Goal: Information Seeking & Learning: Check status

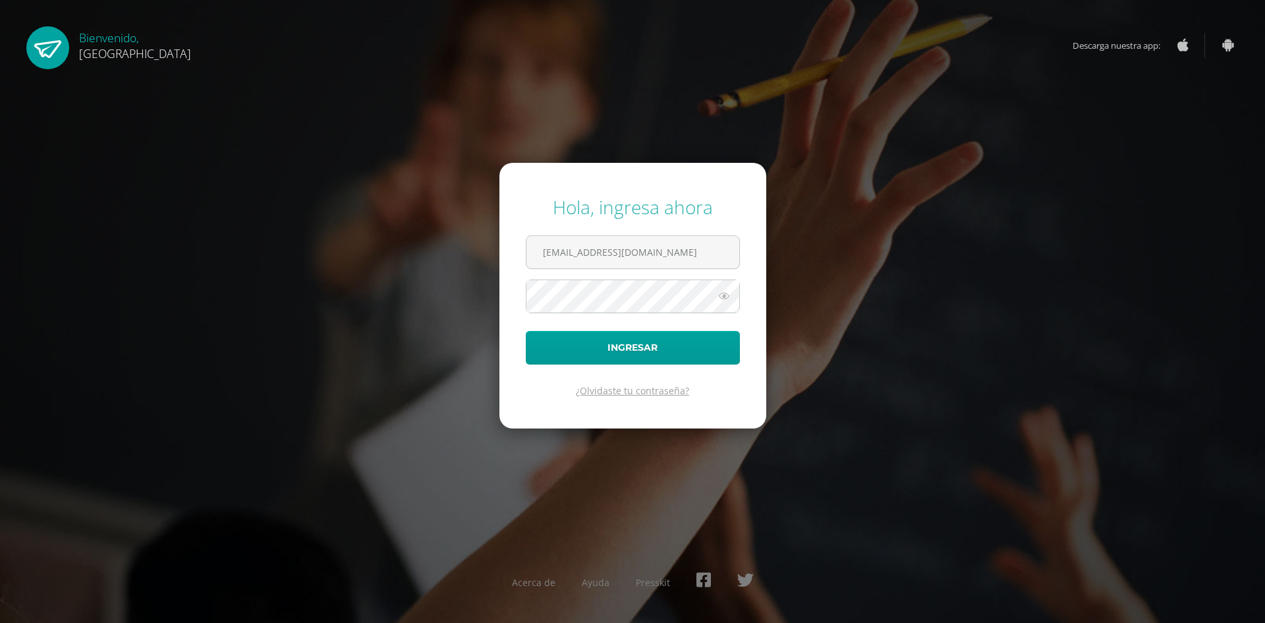
click at [646, 389] on link "¿Olvidaste tu contraseña?" at bounding box center [632, 390] width 113 height 13
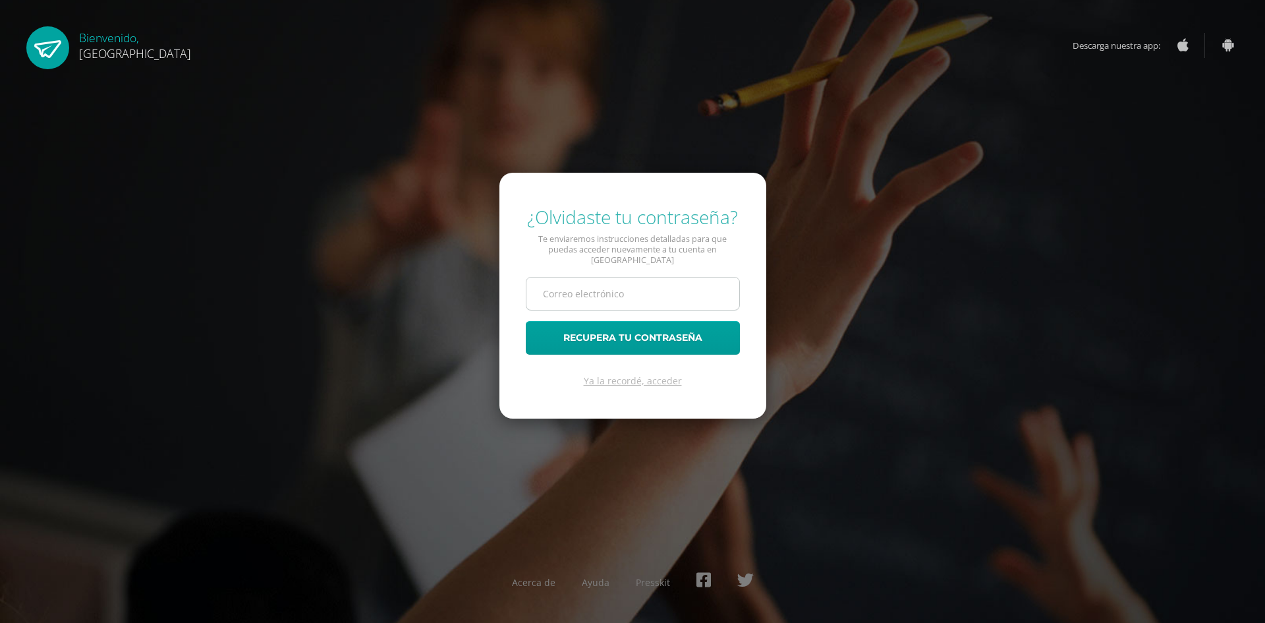
click at [566, 277] on input "text" at bounding box center [632, 293] width 213 height 32
type input "angelp2028@cig.edu.gt"
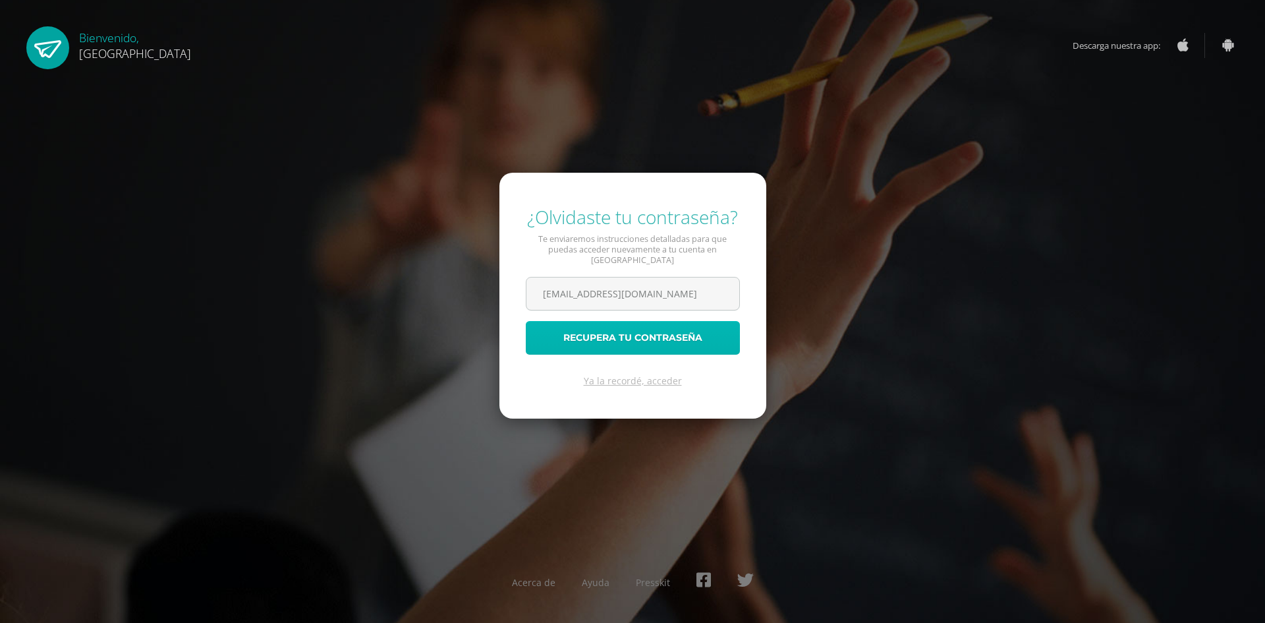
click at [606, 335] on button "Recupera tu contraseña" at bounding box center [633, 338] width 214 height 34
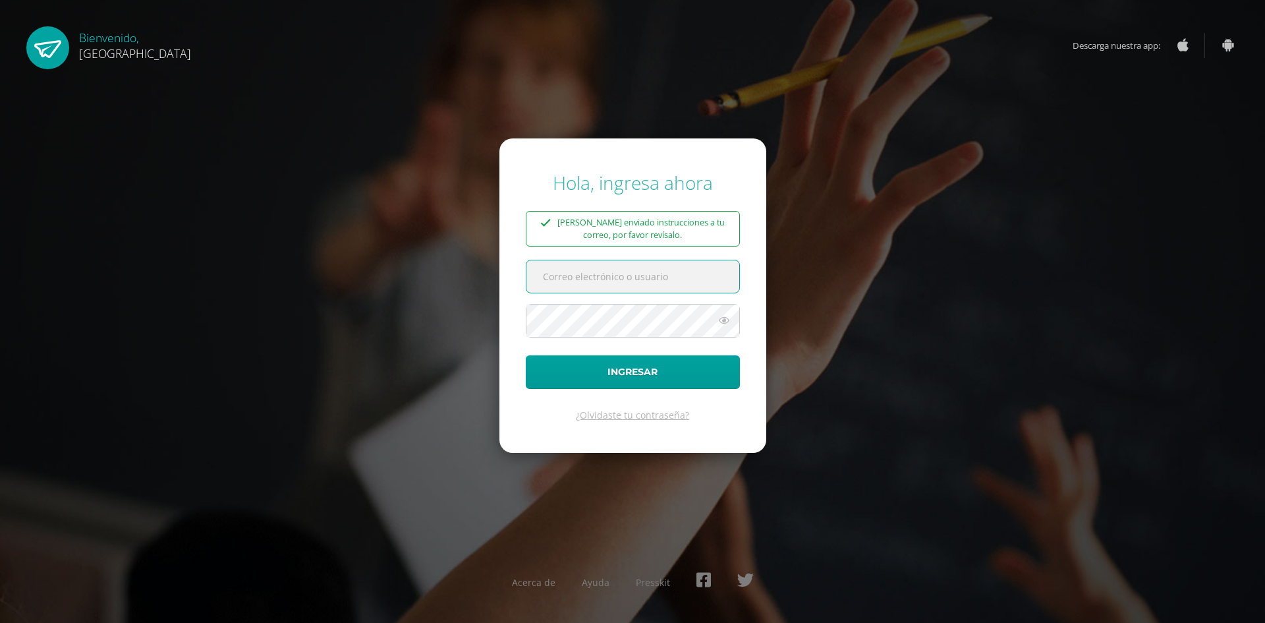
click at [617, 272] on input "text" at bounding box center [632, 276] width 213 height 32
type input "angelp2028@cig.edu.gt"
click at [722, 319] on icon at bounding box center [724, 320] width 17 height 16
click at [646, 372] on button "Ingresar" at bounding box center [633, 372] width 214 height 34
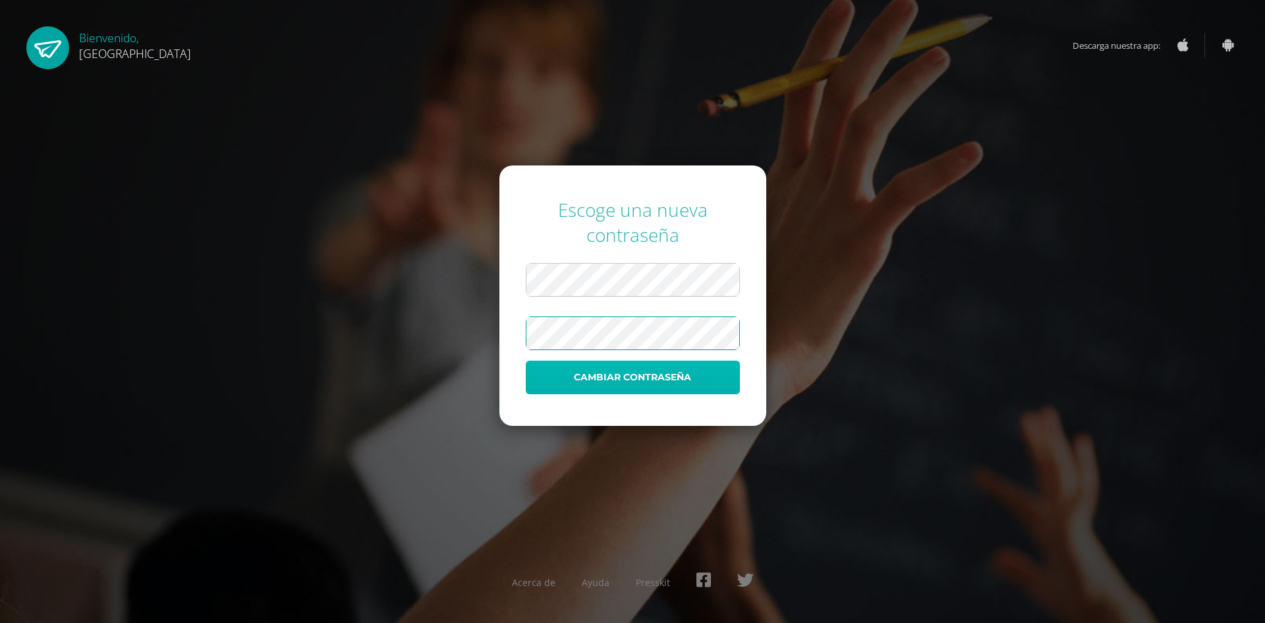
click at [631, 382] on button "Cambiar contraseña" at bounding box center [633, 377] width 214 height 34
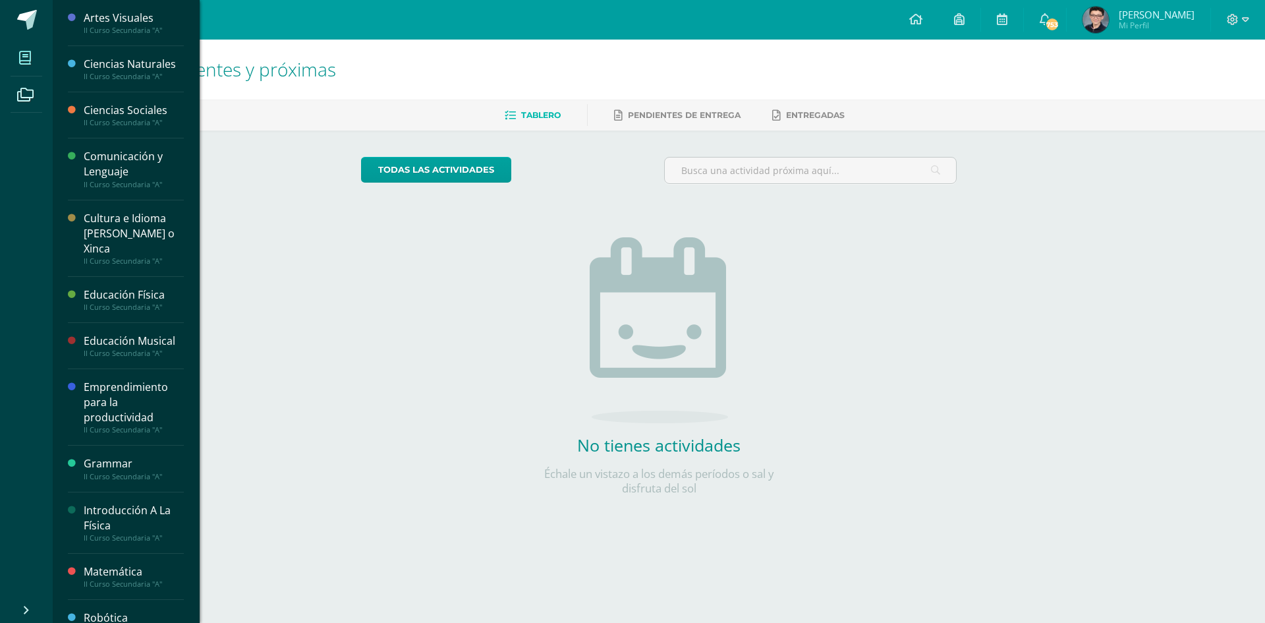
click at [23, 68] on span at bounding box center [26, 58] width 30 height 30
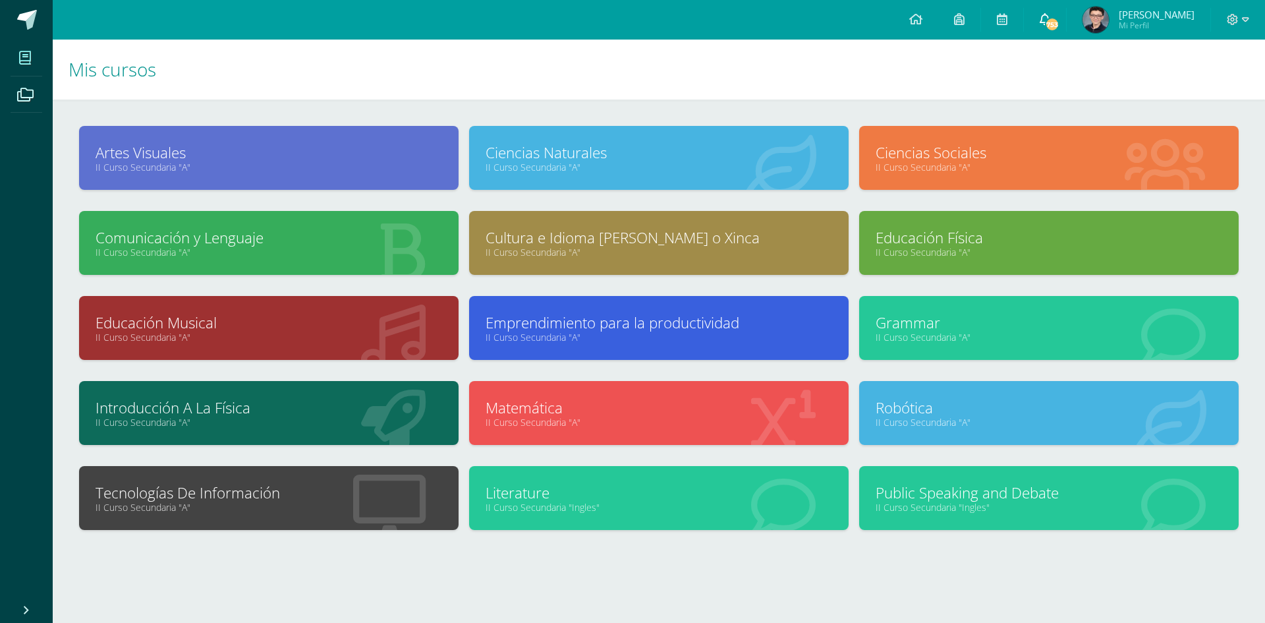
click at [1060, 18] on span "753" at bounding box center [1052, 24] width 14 height 14
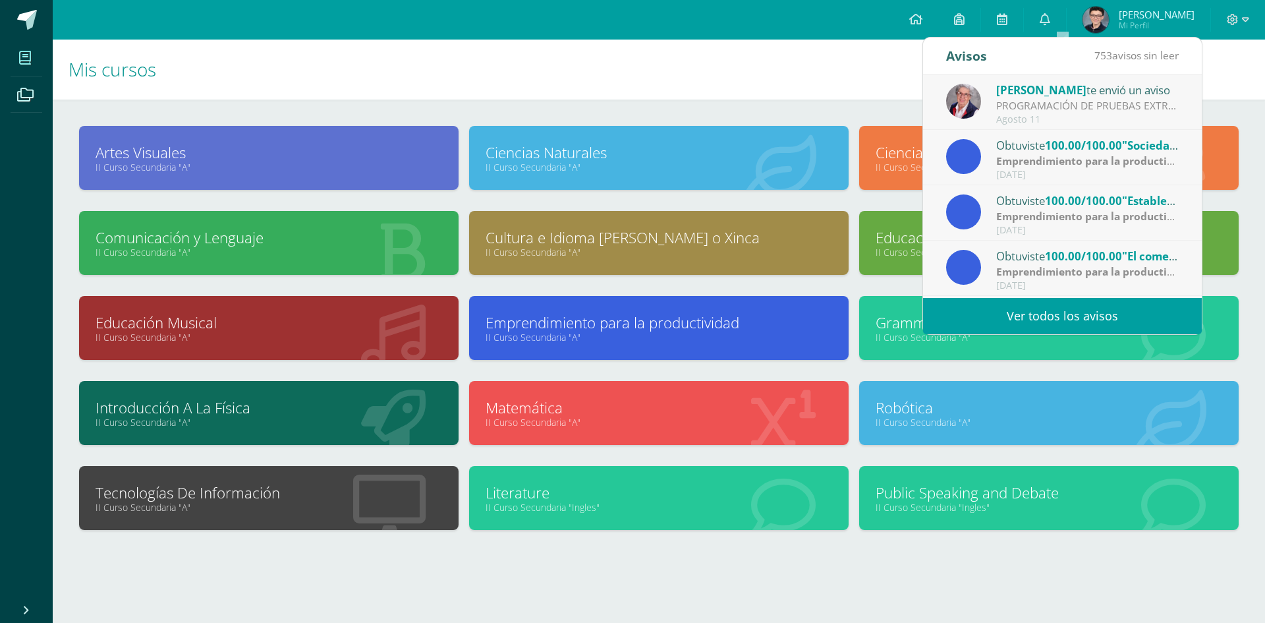
click at [1044, 107] on div "PROGRAMACIÓN DE PRUEBAS EXTRAORDINARIAS: Buenas tardes, estimados Padres de Fam…" at bounding box center [1087, 105] width 183 height 15
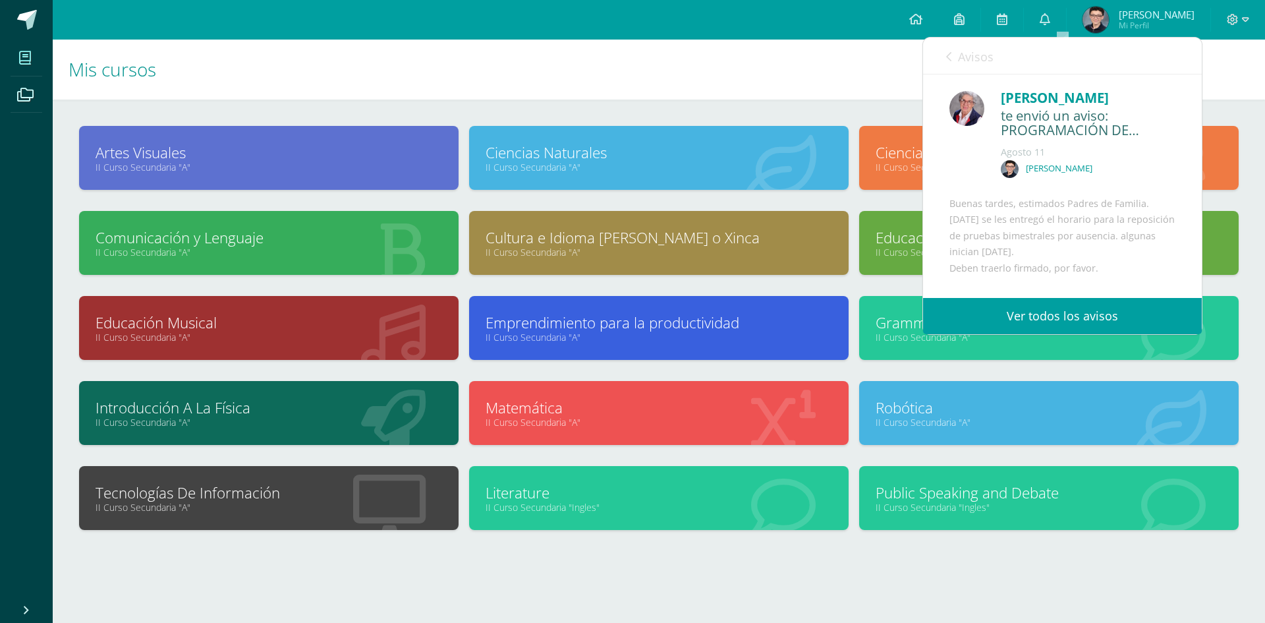
scroll to position [121, 0]
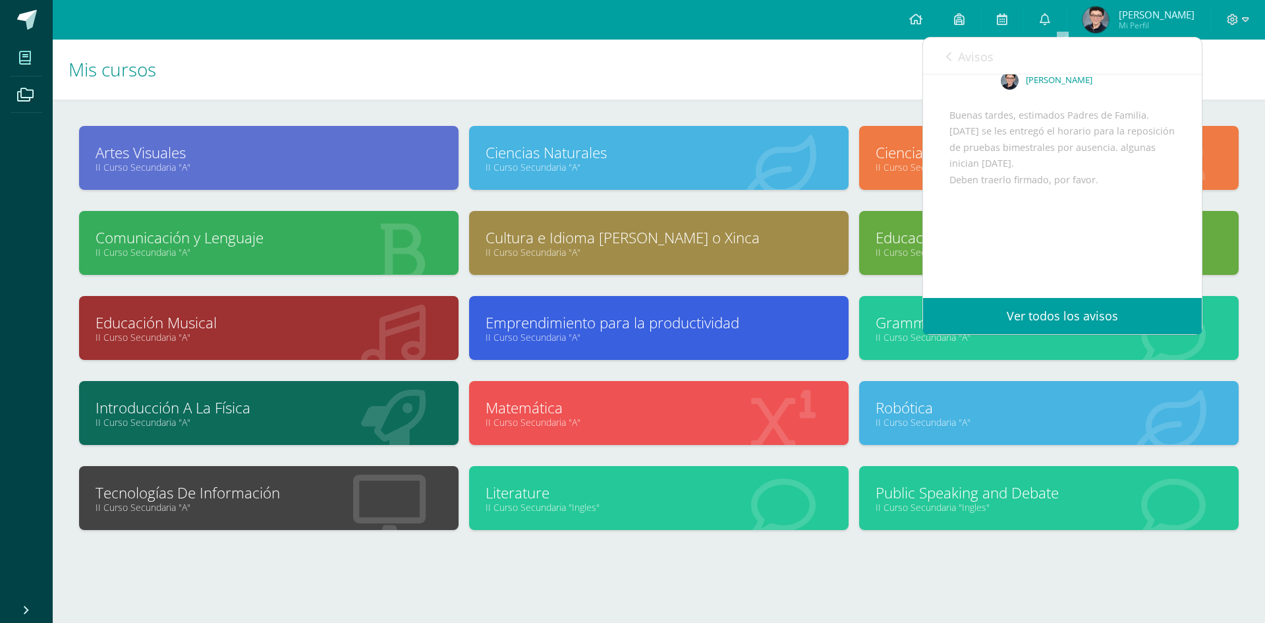
click at [1071, 318] on link "Ver todos los avisos" at bounding box center [1062, 316] width 279 height 36
click at [1058, 319] on link "Ver todos los avisos" at bounding box center [1062, 316] width 279 height 36
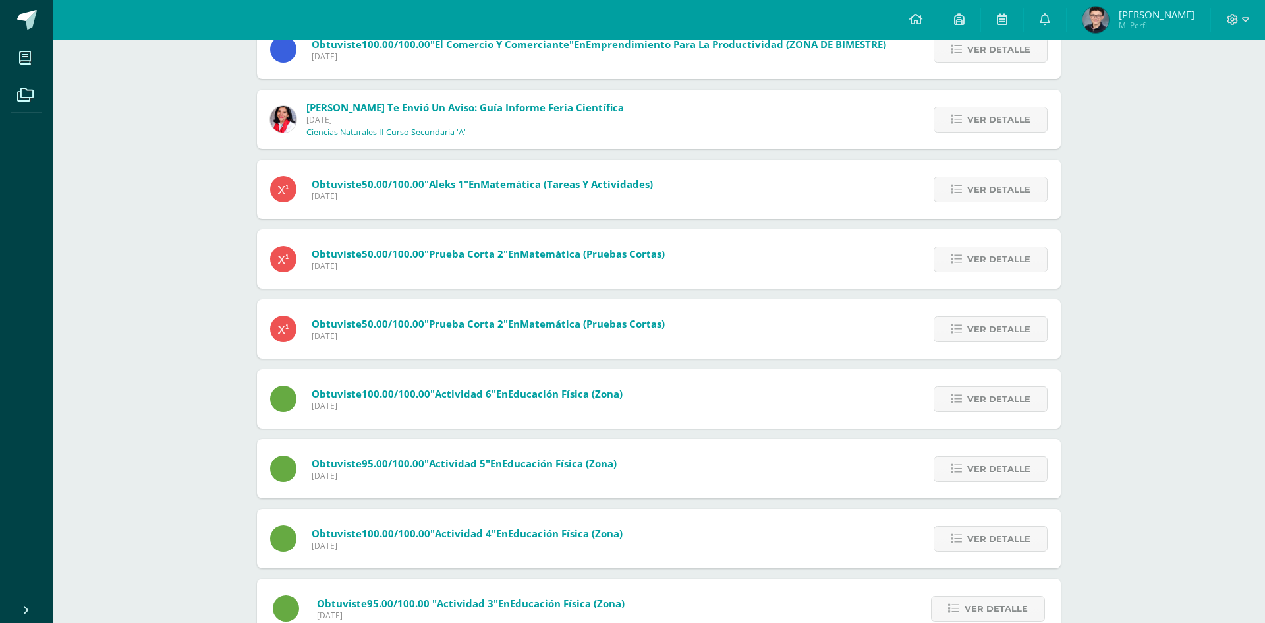
scroll to position [315, 0]
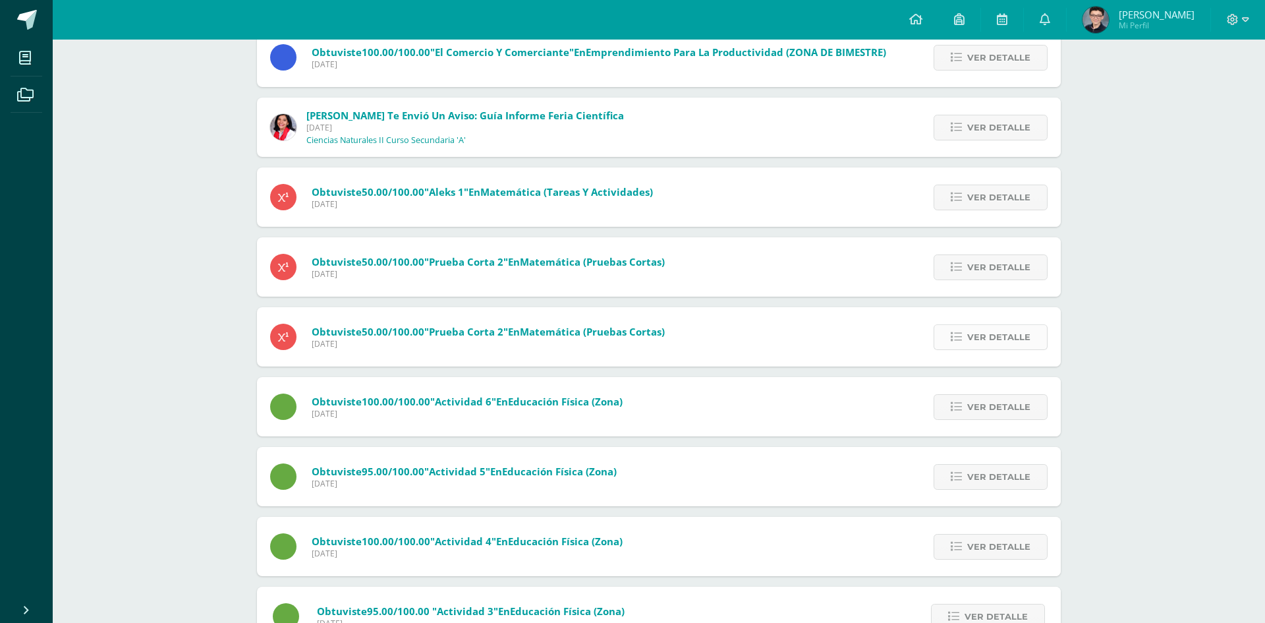
click at [1005, 333] on span "Ver detalle" at bounding box center [998, 337] width 63 height 24
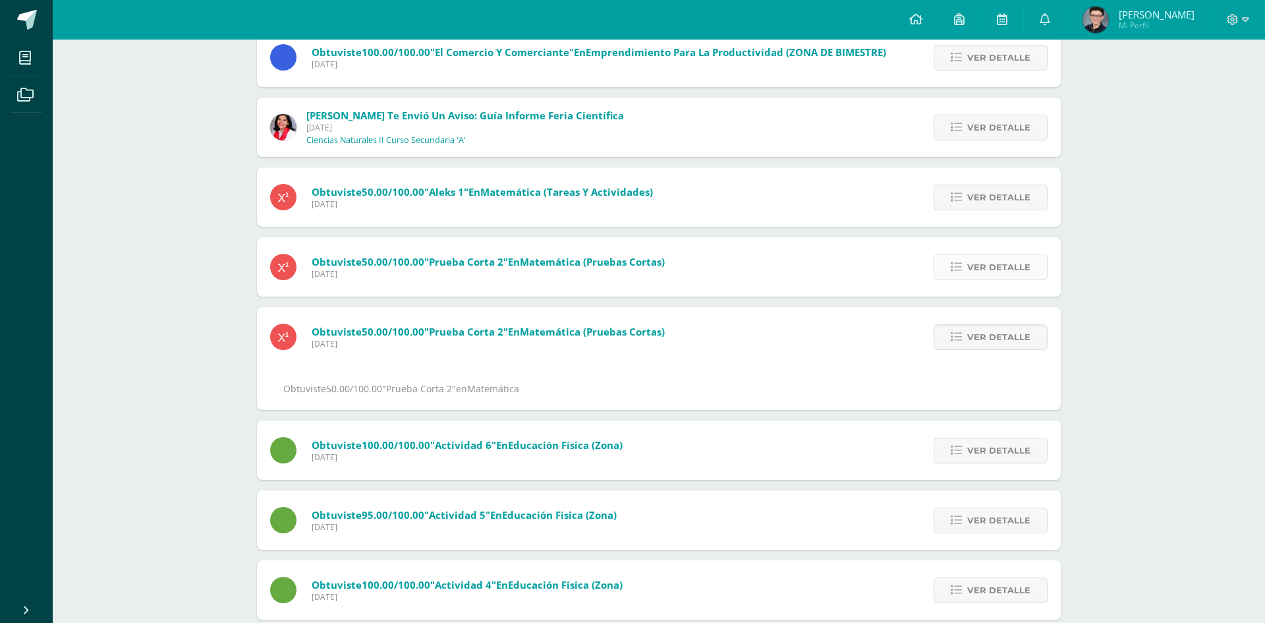
click at [990, 265] on span "Ver detalle" at bounding box center [998, 267] width 63 height 24
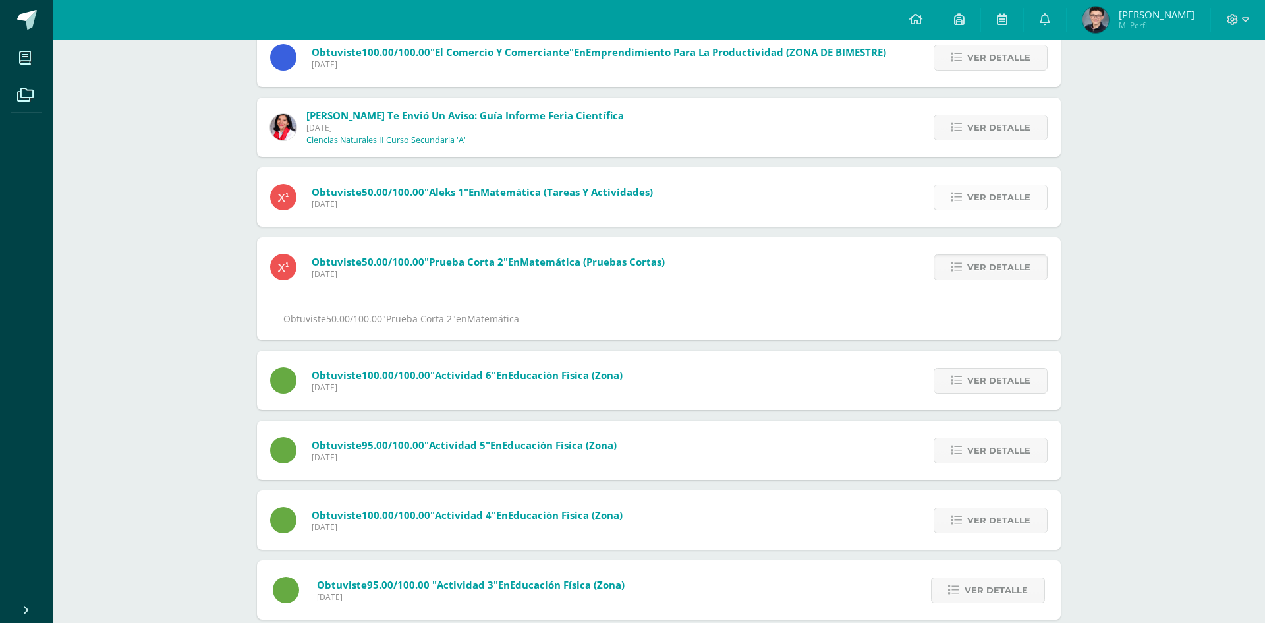
click at [972, 206] on span "Ver detalle" at bounding box center [998, 197] width 63 height 24
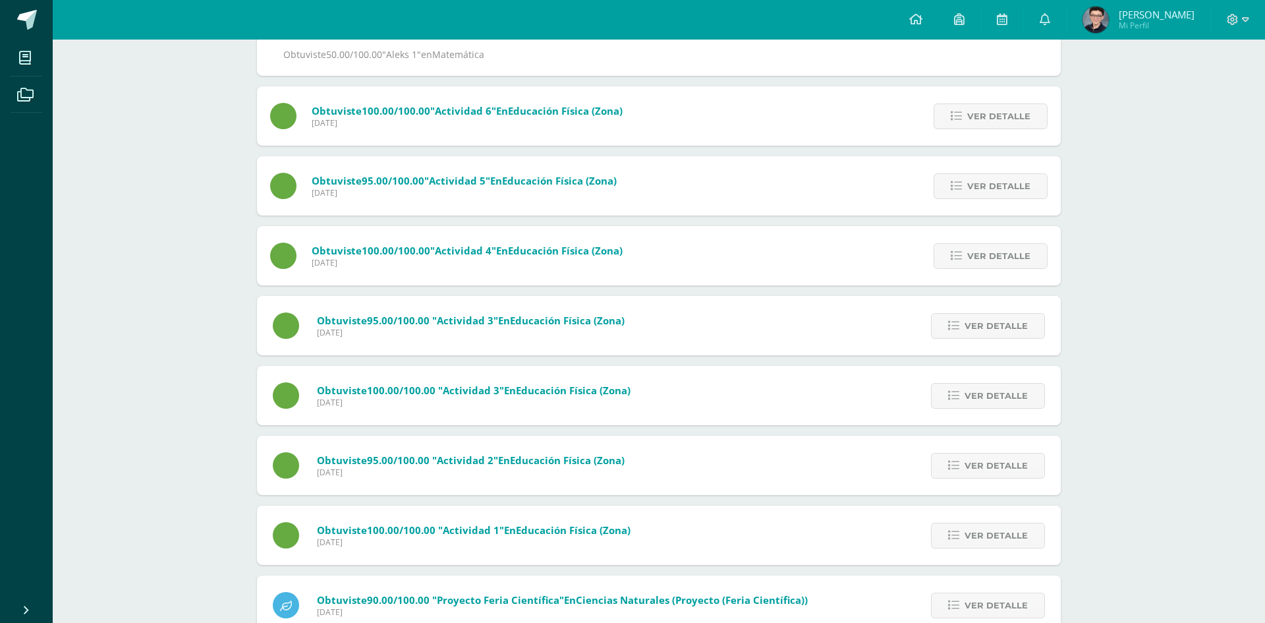
scroll to position [510, 0]
click at [970, 117] on span "Ver detalle" at bounding box center [998, 115] width 63 height 24
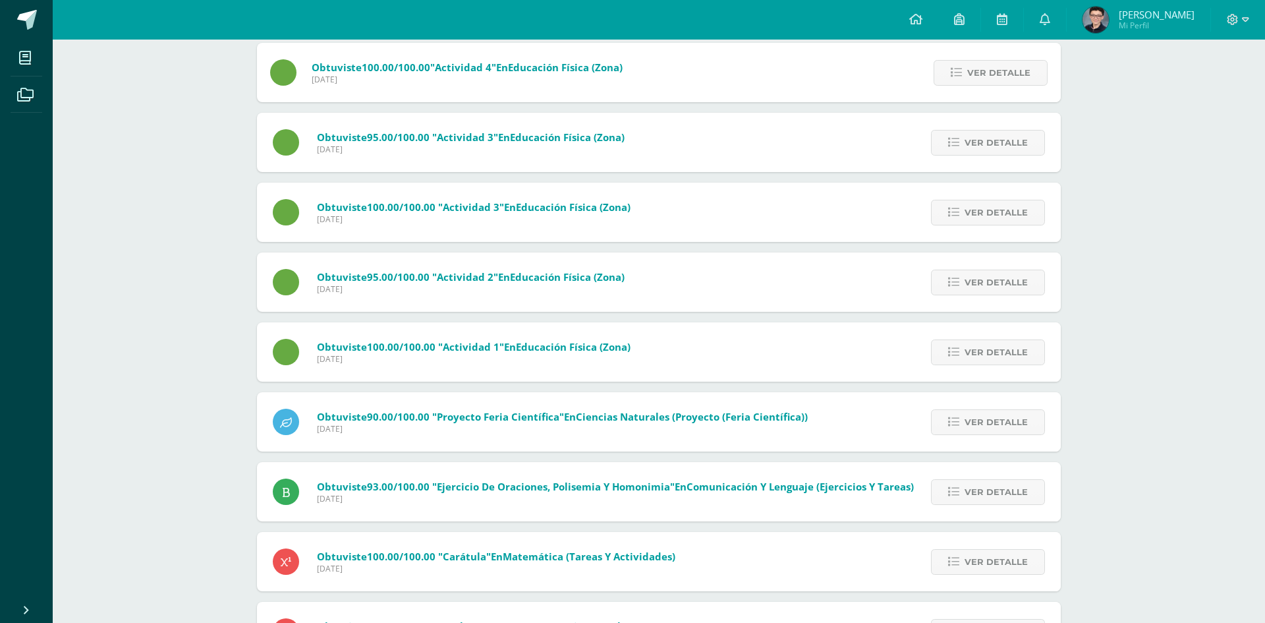
scroll to position [638, 0]
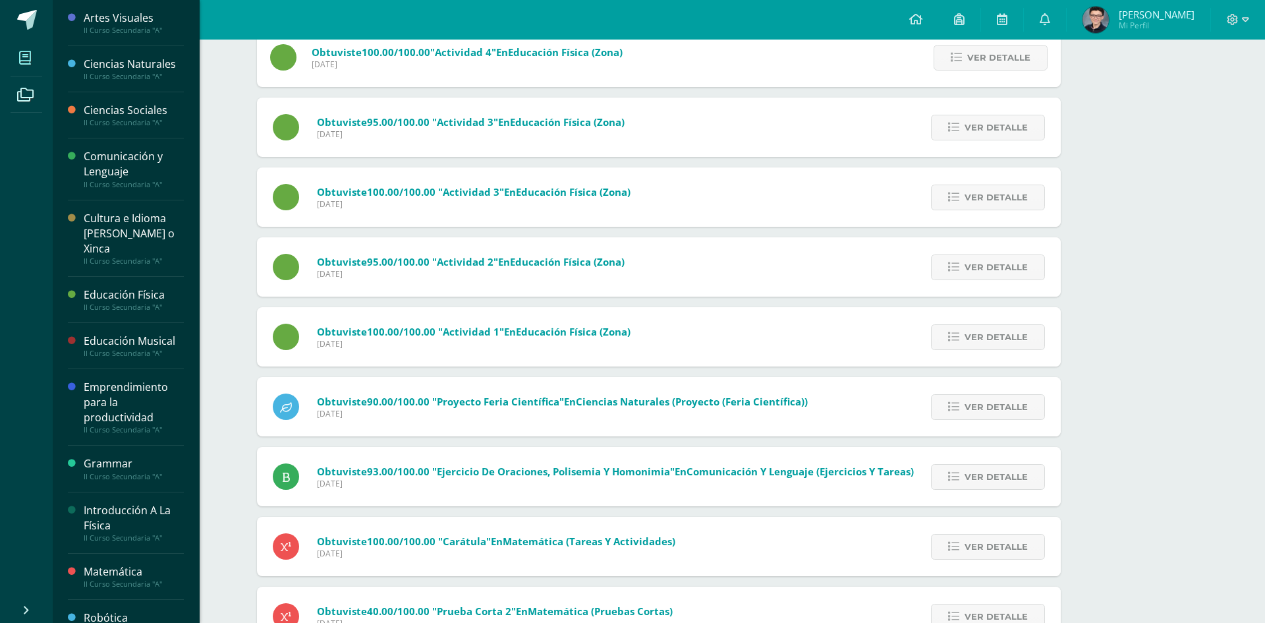
click at [26, 55] on icon at bounding box center [25, 57] width 12 height 13
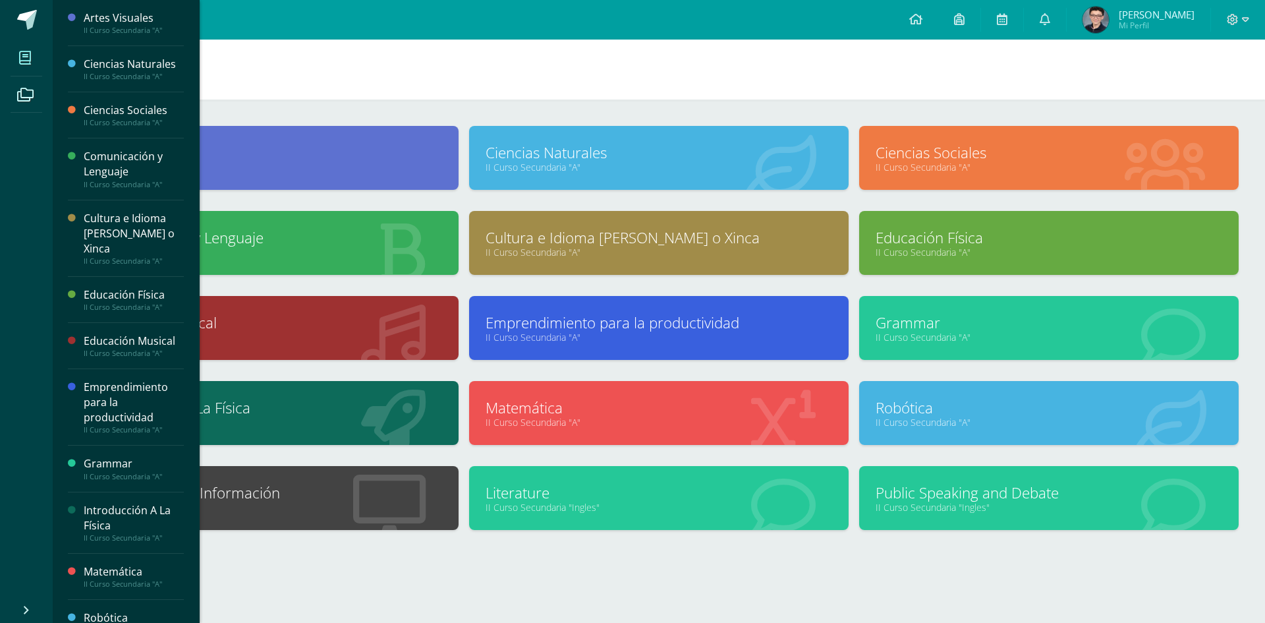
click at [619, 152] on link "Ciencias Naturales" at bounding box center [659, 152] width 347 height 20
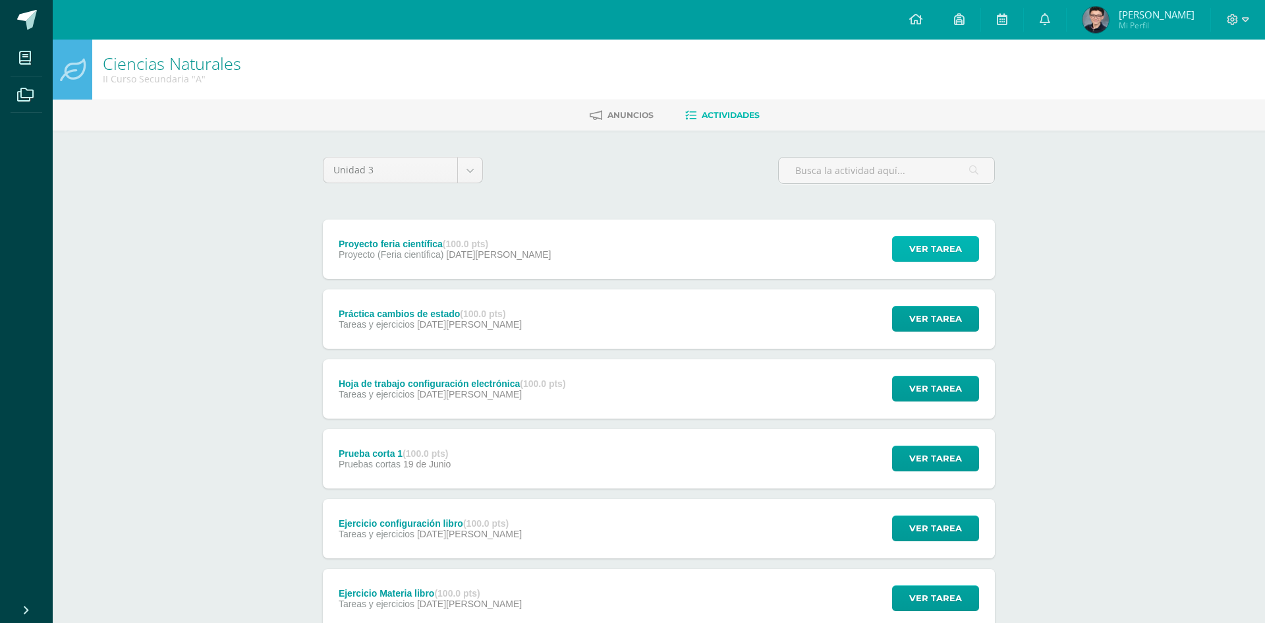
click at [942, 240] on span "Ver tarea" at bounding box center [935, 249] width 53 height 24
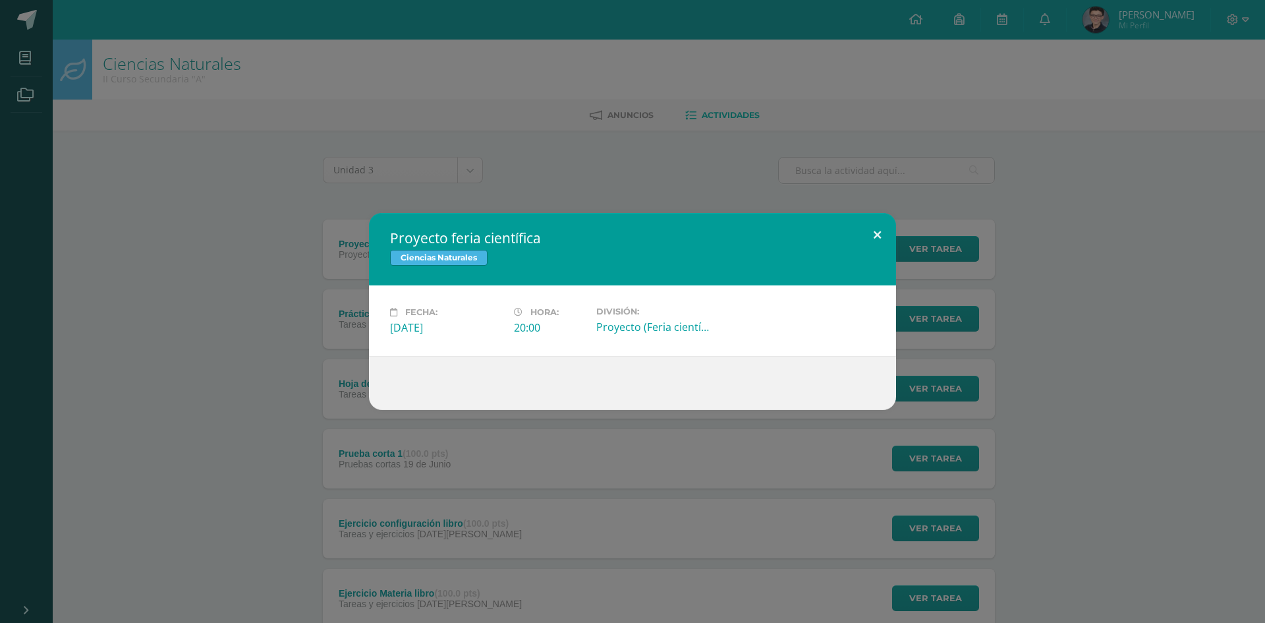
click at [874, 233] on button at bounding box center [878, 235] width 38 height 45
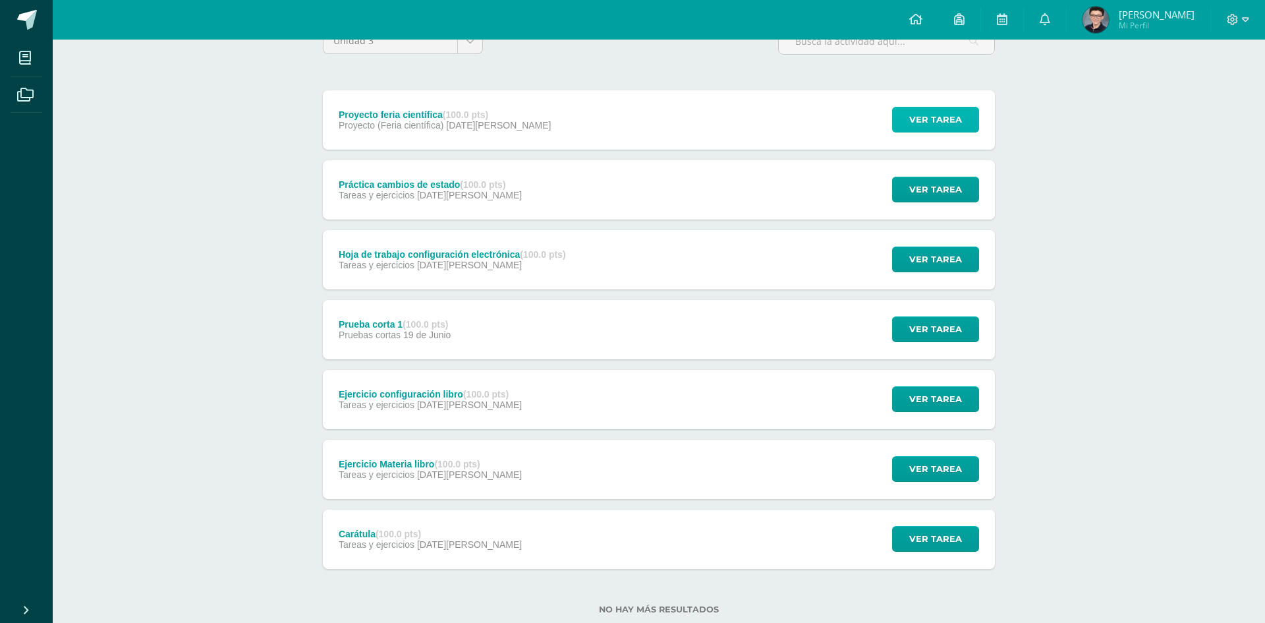
scroll to position [163, 0]
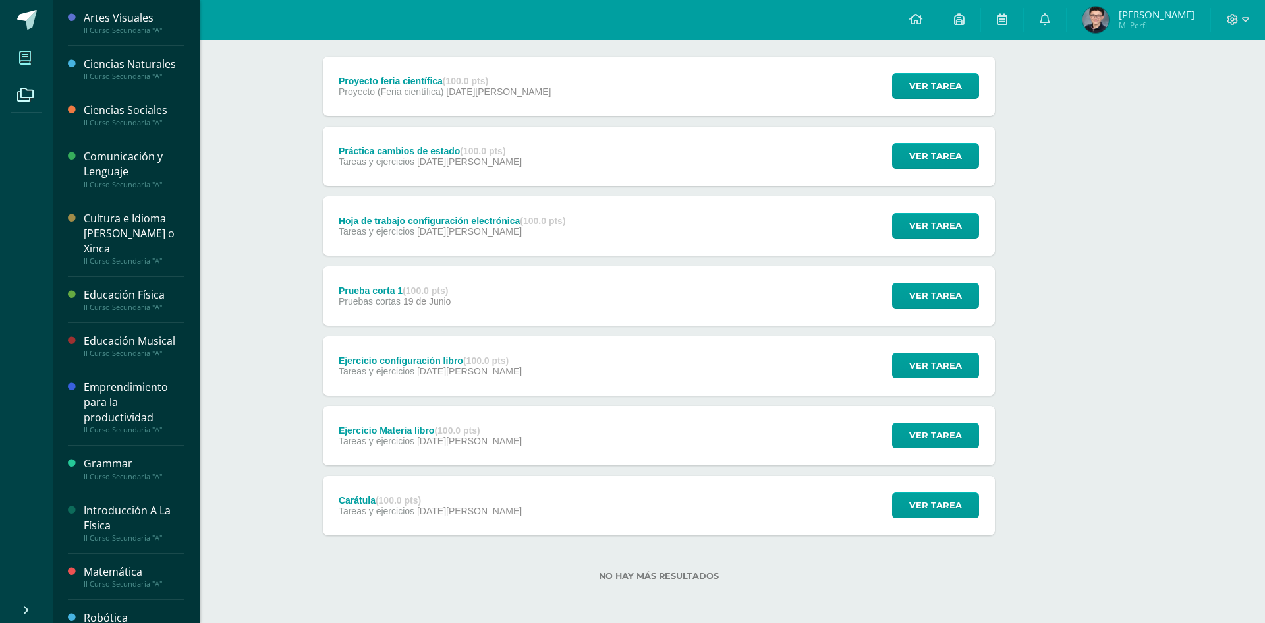
click at [25, 59] on icon at bounding box center [25, 57] width 12 height 13
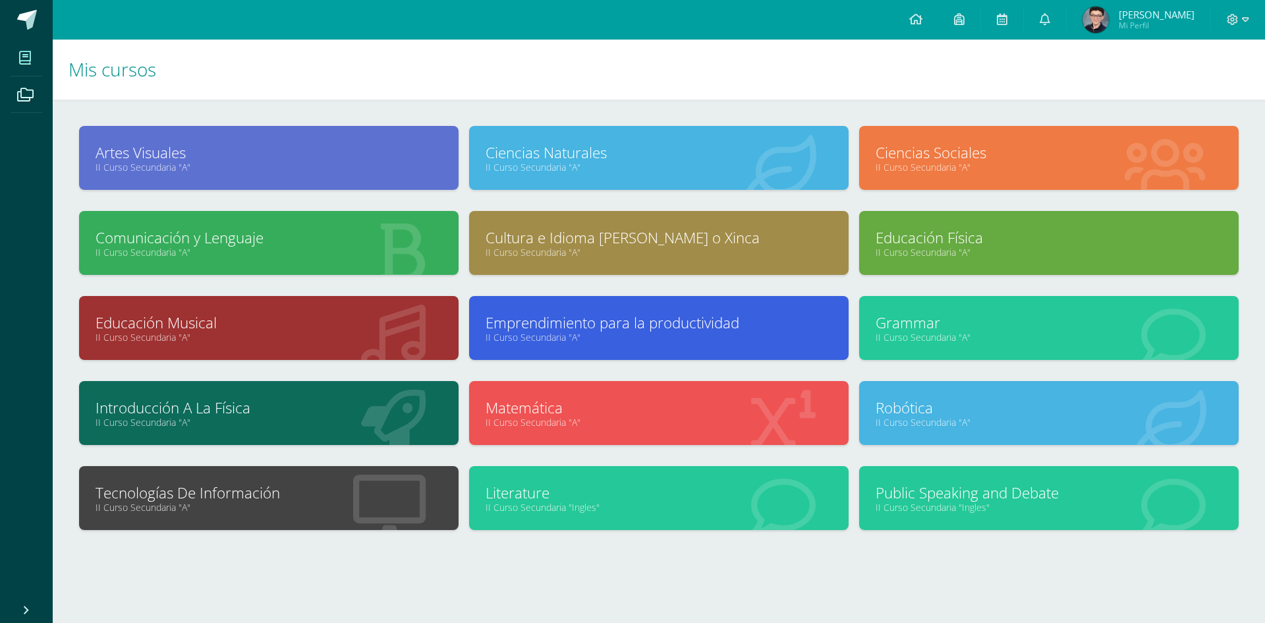
click at [940, 155] on link "Ciencias Sociales" at bounding box center [1049, 152] width 347 height 20
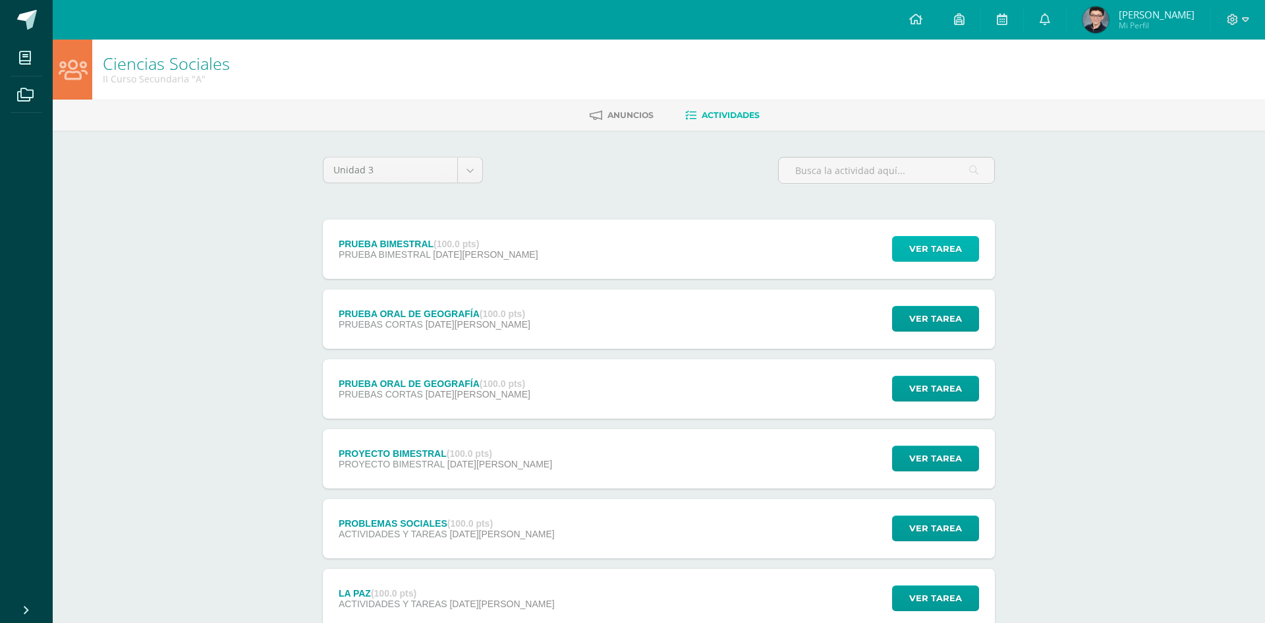
click at [928, 245] on span "Ver tarea" at bounding box center [935, 249] width 53 height 24
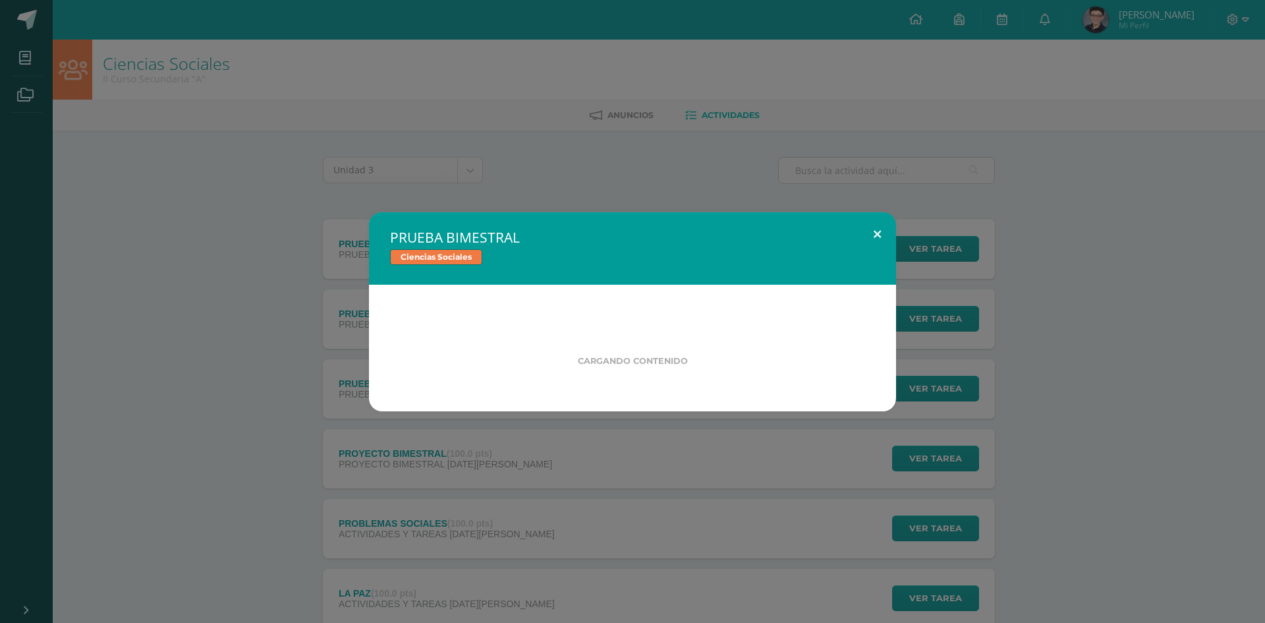
click at [874, 229] on button at bounding box center [878, 234] width 38 height 45
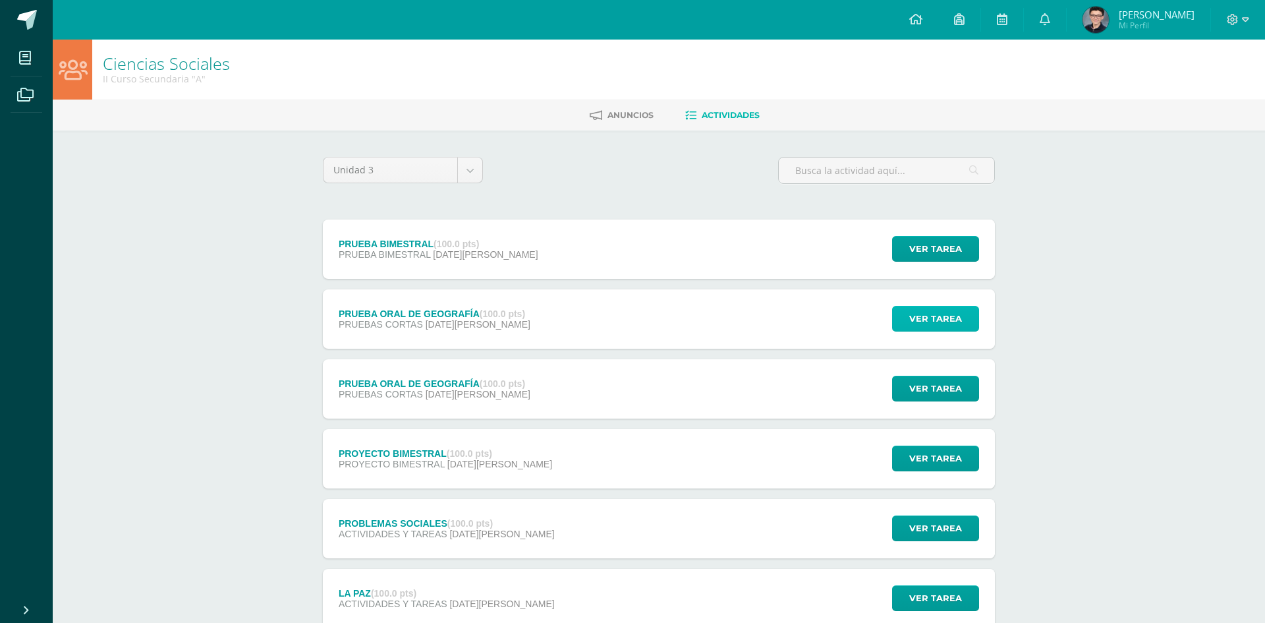
click at [917, 319] on span "Ver tarea" at bounding box center [935, 318] width 53 height 24
